Goal: Task Accomplishment & Management: Use online tool/utility

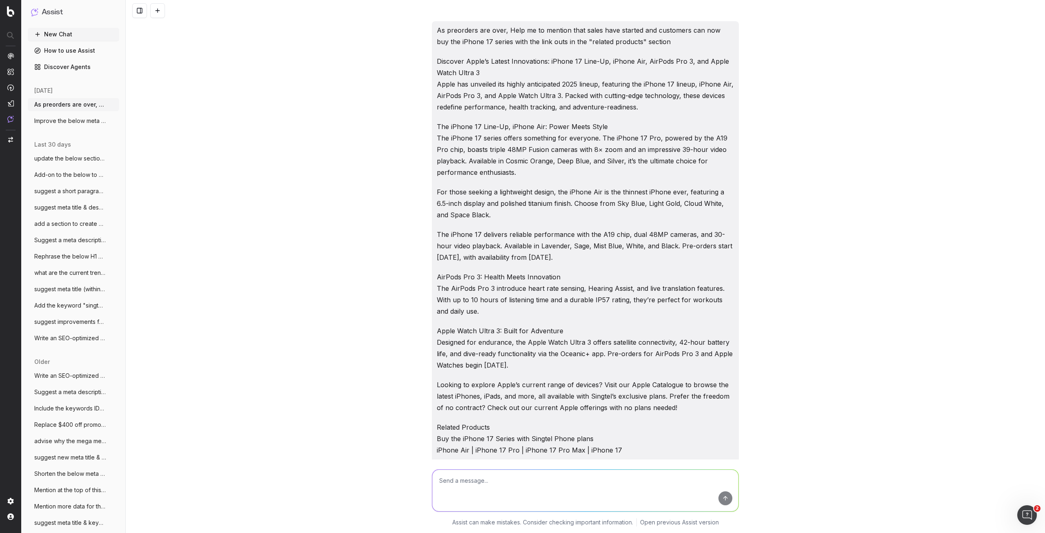
scroll to position [1486, 0]
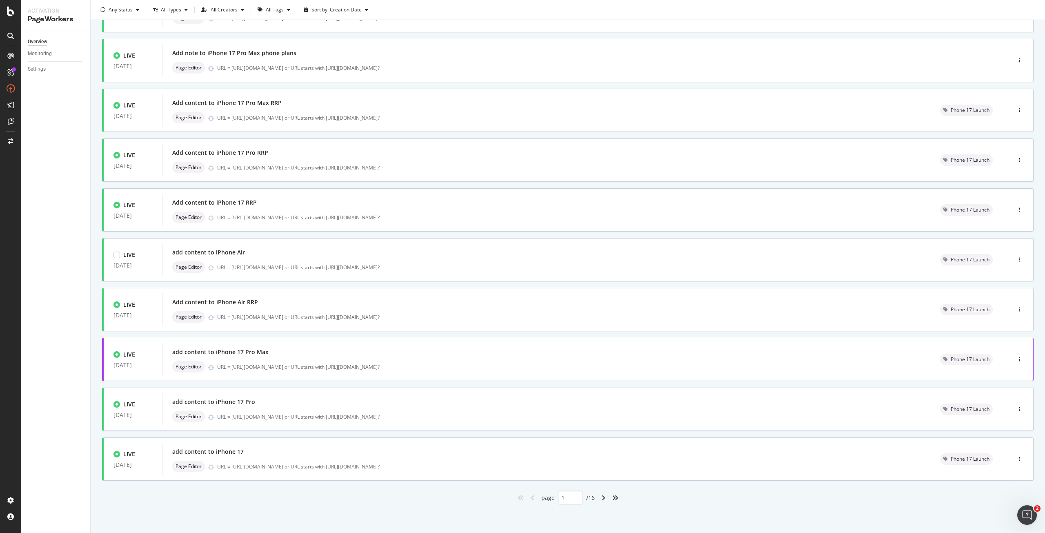
scroll to position [86, 0]
click at [600, 492] on div "angle-right" at bounding box center [603, 497] width 11 height 13
type input "2"
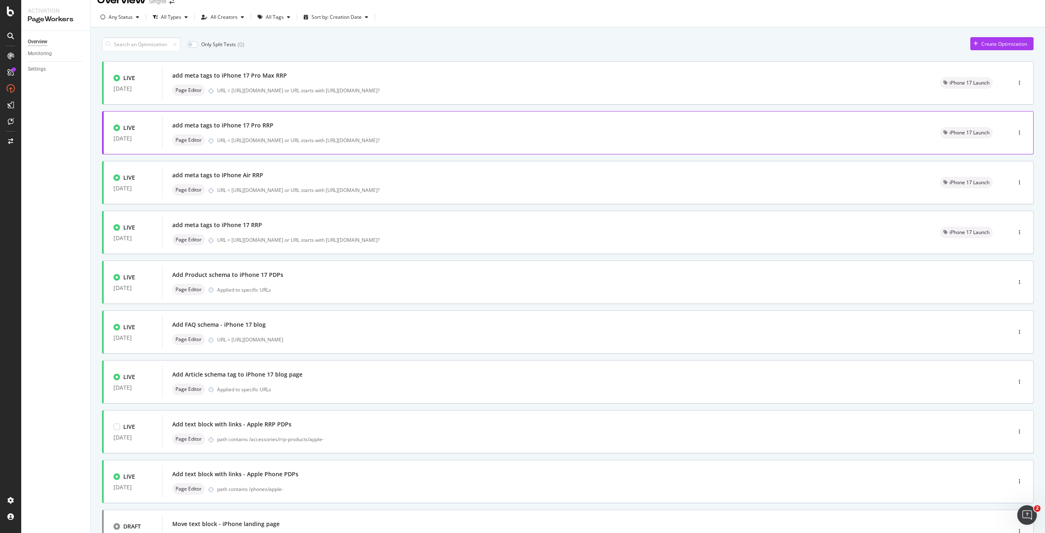
scroll to position [0, 0]
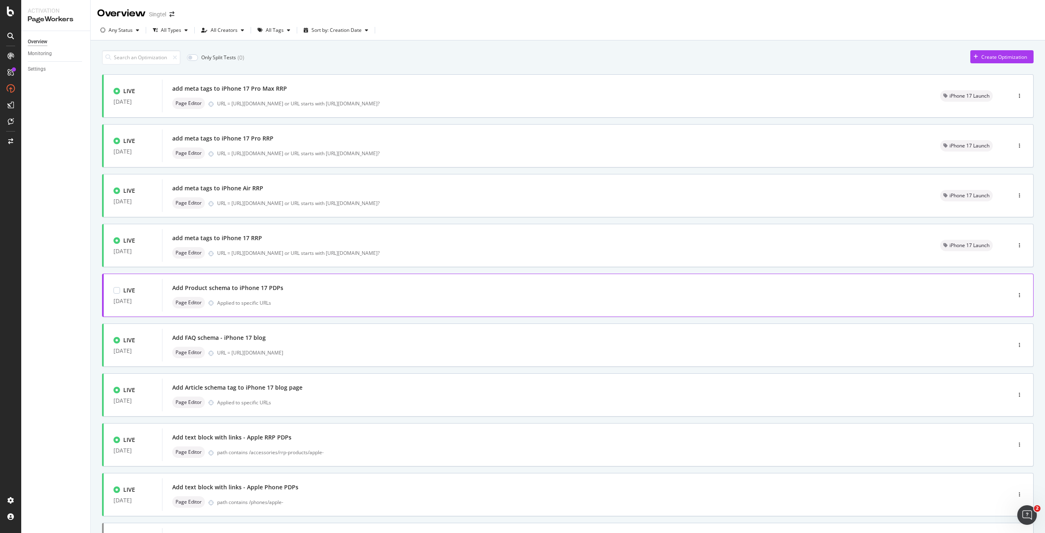
click at [280, 296] on div "Add Product schema to iPhone 17 PDPs Page Editor Applied to specific URLs" at bounding box center [574, 295] width 804 height 26
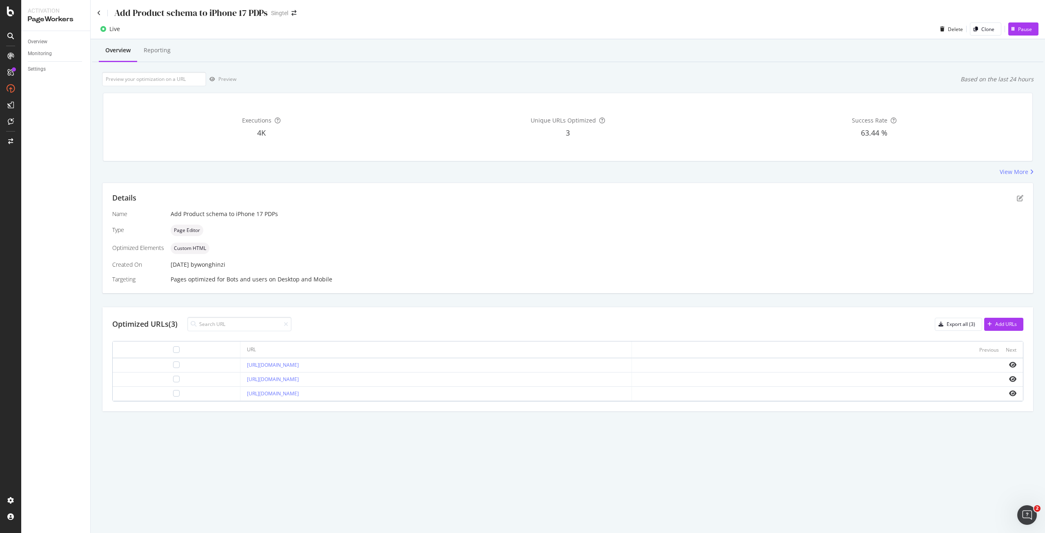
drag, startPoint x: 941, startPoint y: 319, endPoint x: 922, endPoint y: 351, distance: 37.7
click at [922, 351] on div "Optimized URLs (3) Export all (3) Add URLs URL Previous Next https://shop.singt…" at bounding box center [567, 359] width 931 height 104
click at [173, 375] on div at bounding box center [176, 378] width 7 height 7
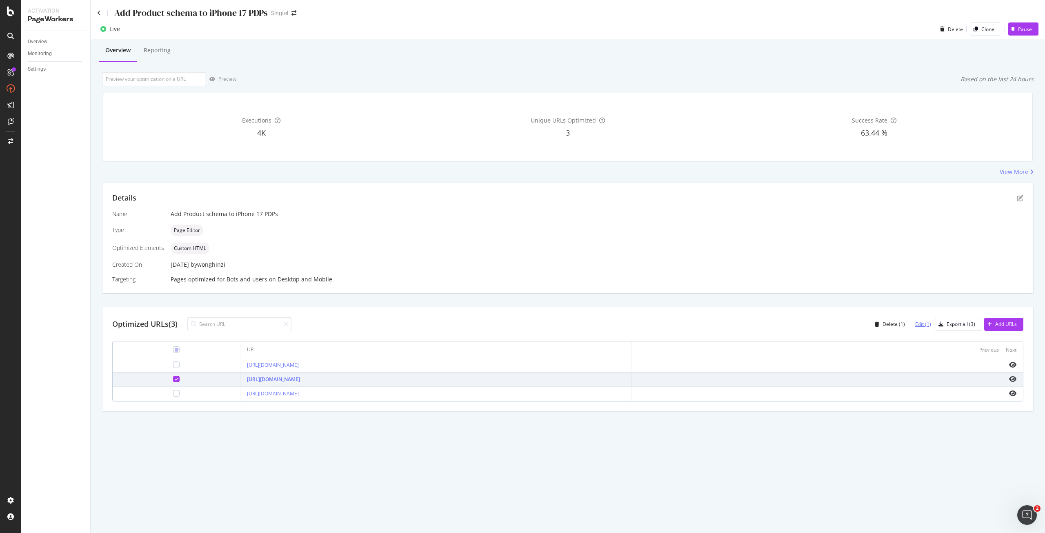
click at [920, 328] on div "Edit (1)" at bounding box center [920, 324] width 22 height 12
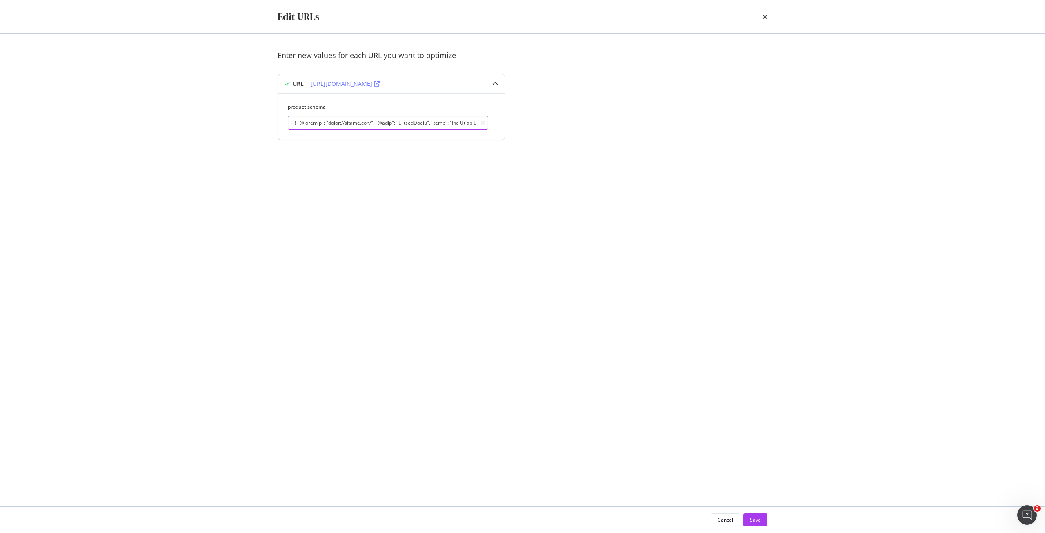
click at [340, 124] on input "modal" at bounding box center [388, 123] width 200 height 14
click at [409, 119] on input "modal" at bounding box center [388, 123] width 200 height 14
paste input "[ { "@context": "https://schema.org/", "@type": "ProductGroup", "name": "Buy Ap…"
type input "[ { "@context": "https://schema.org/", "@type": "ProductGroup", "name": "Buy Ap…"
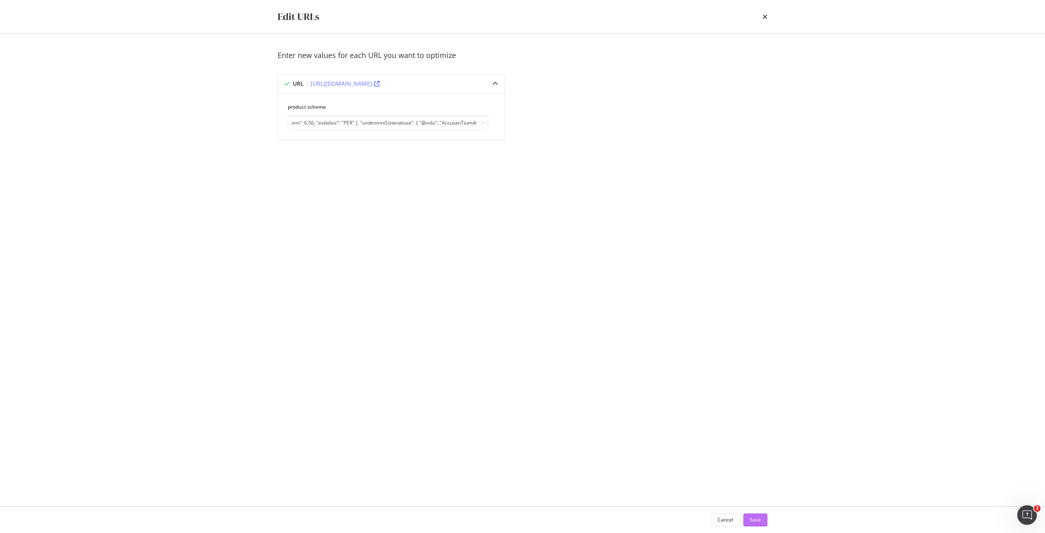
scroll to position [0, 0]
click at [758, 520] on div "Save" at bounding box center [755, 519] width 11 height 7
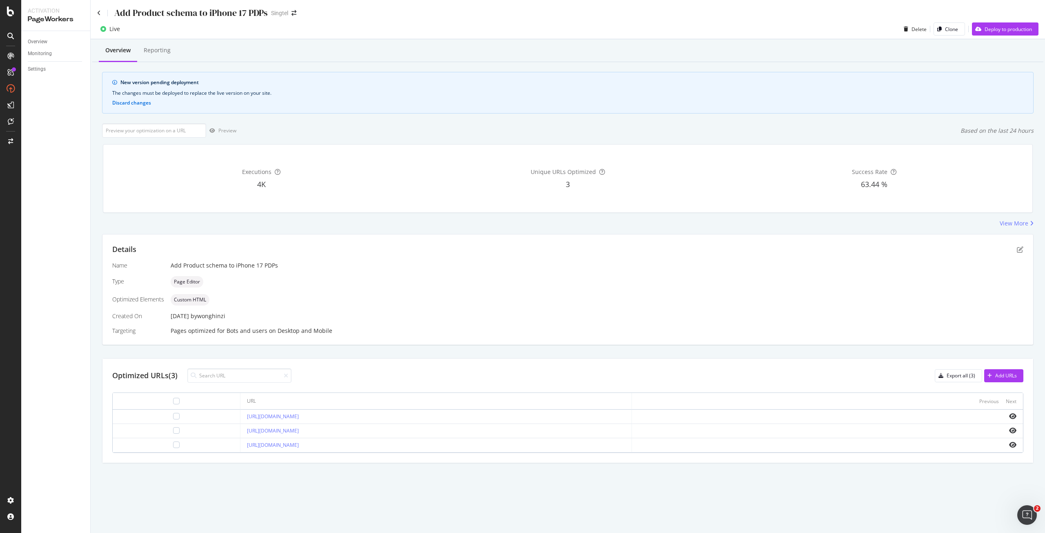
drag, startPoint x: 385, startPoint y: 442, endPoint x: 378, endPoint y: 441, distance: 7.0
click at [347, 444] on div "https://shop.singtel.com/accessories/rrp-products/apple-iphone-air" at bounding box center [436, 444] width 378 height 7
drag, startPoint x: 391, startPoint y: 431, endPoint x: 213, endPoint y: 432, distance: 177.1
click at [240, 432] on td "https://shop.singtel.com/accessories/rrp-products/apple-iphone-17-pro" at bounding box center [435, 431] width 391 height 14
copy link "https://shop.singtel.com/accessories/rrp-products/apple-iphone-17-pro"
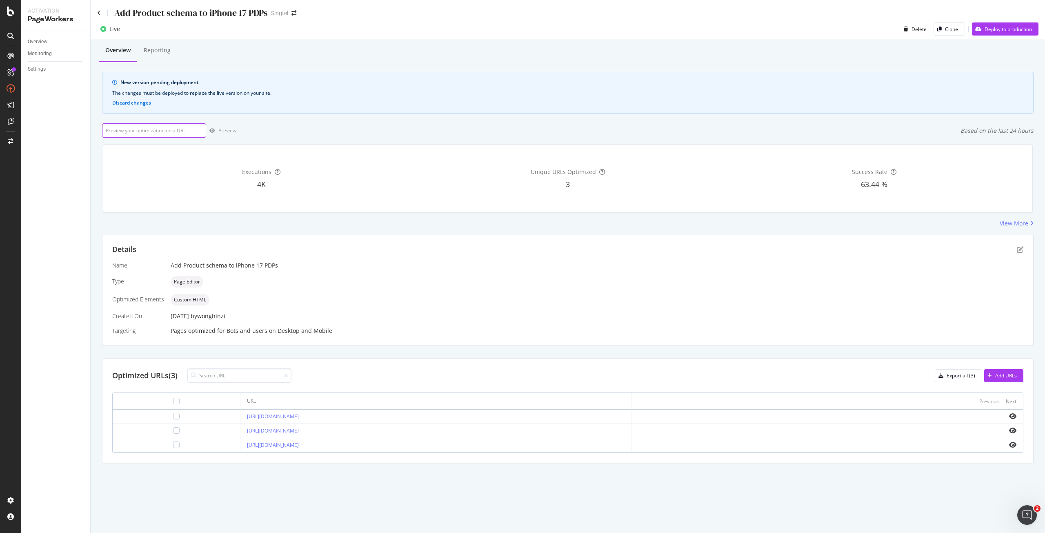
click at [176, 125] on input "url" at bounding box center [154, 130] width 104 height 14
paste input "https://shop.singtel.com/accessories/rrp-products/apple-iphone-17-pro"
type input "https://shop.singtel.com/accessories/rrp-products/apple-iphone-17-pro"
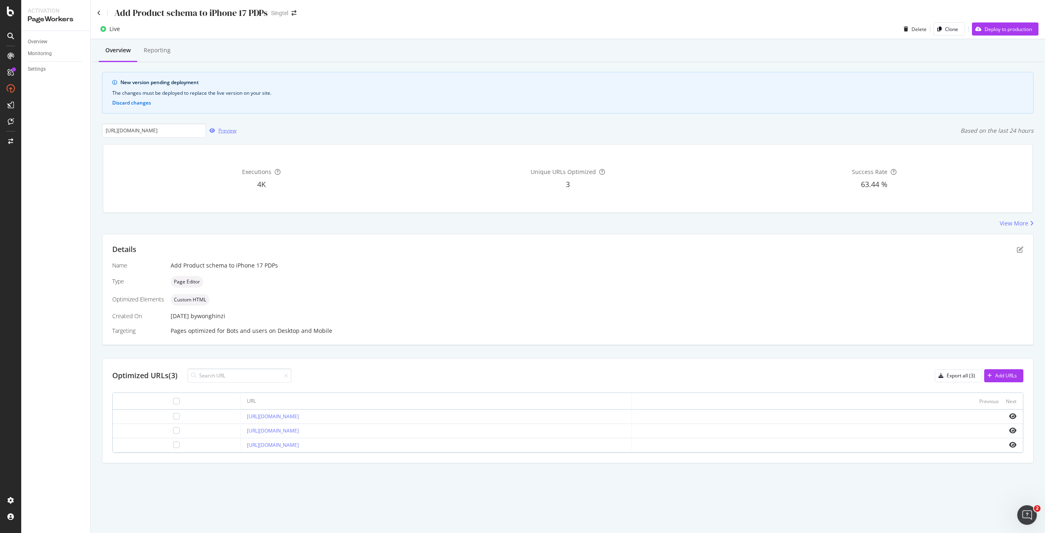
click at [217, 129] on div "button" at bounding box center [212, 130] width 12 height 5
click at [1021, 30] on div "Deploy to production" at bounding box center [1007, 29] width 47 height 7
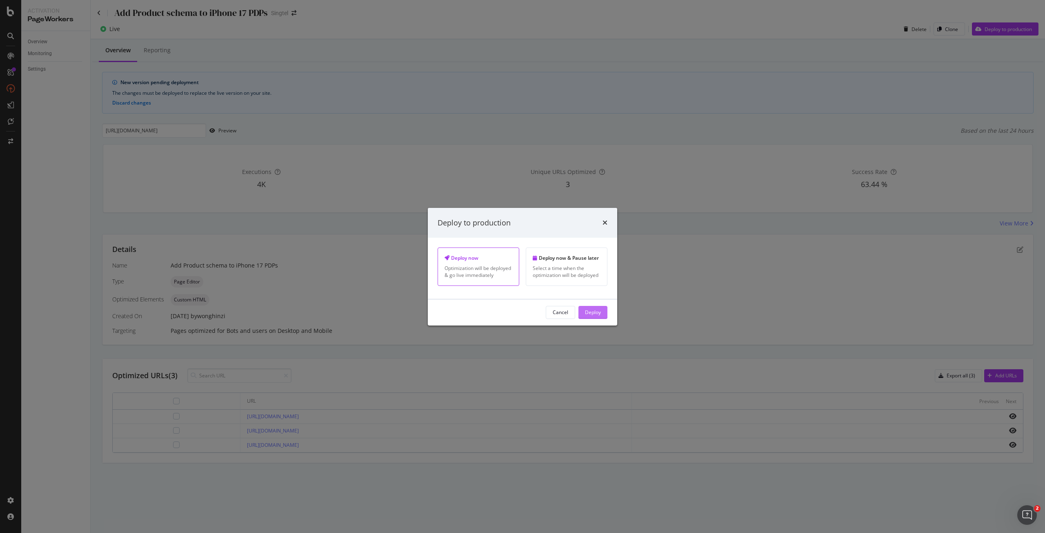
click at [590, 311] on div "Deploy" at bounding box center [593, 312] width 16 height 7
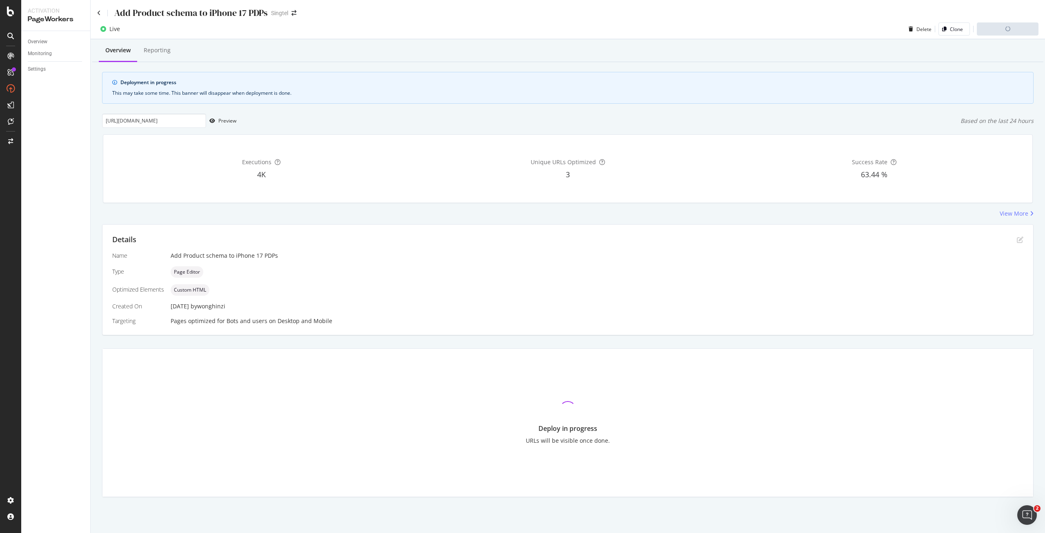
click at [875, 122] on div "https://shop.singtel.com/accessories/rrp-products/apple-iphone-17-pro Preview B…" at bounding box center [567, 120] width 931 height 14
